Goal: Understand process/instructions: Learn about a topic

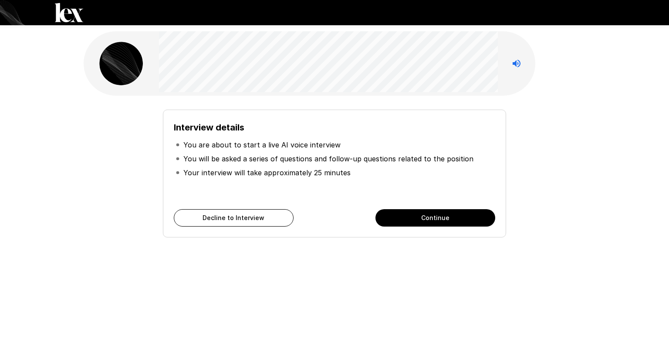
click at [463, 115] on div "Interview details You are about to start a live AI voice interview You will be …" at bounding box center [334, 174] width 343 height 128
click at [462, 119] on div "Interview details You are about to start a live AI voice interview You will be …" at bounding box center [334, 174] width 343 height 128
drag, startPoint x: 356, startPoint y: 158, endPoint x: 469, endPoint y: 160, distance: 112.8
click at [469, 160] on li "You will be asked a series of questions and follow-up questions related to the …" at bounding box center [334, 159] width 321 height 14
click at [470, 160] on li "You will be asked a series of questions and follow-up questions related to the …" at bounding box center [334, 159] width 321 height 14
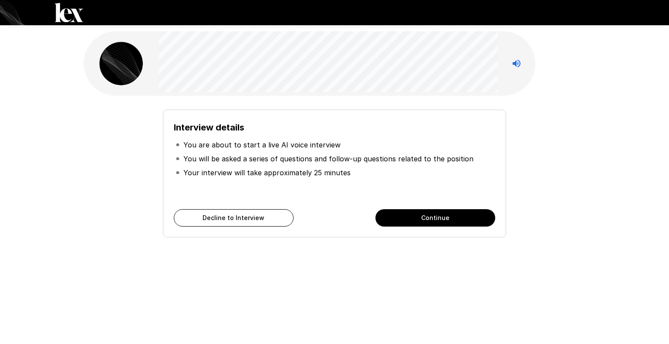
click at [363, 162] on p "You will be asked a series of questions and follow-up questions related to the …" at bounding box center [328, 159] width 290 height 10
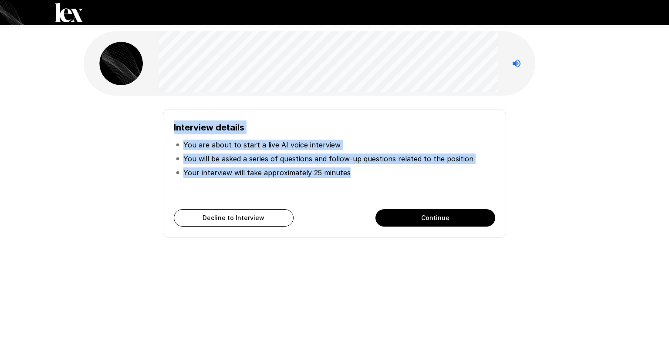
drag, startPoint x: 362, startPoint y: 173, endPoint x: 168, endPoint y: 127, distance: 199.2
click at [168, 127] on div "Interview details You are about to start a live AI voice interview You will be …" at bounding box center [334, 174] width 343 height 128
click at [150, 45] on div at bounding box center [309, 63] width 451 height 64
copy div "Interview details You are about to start a live AI voice interview You will be …"
